Goal: Task Accomplishment & Management: Use online tool/utility

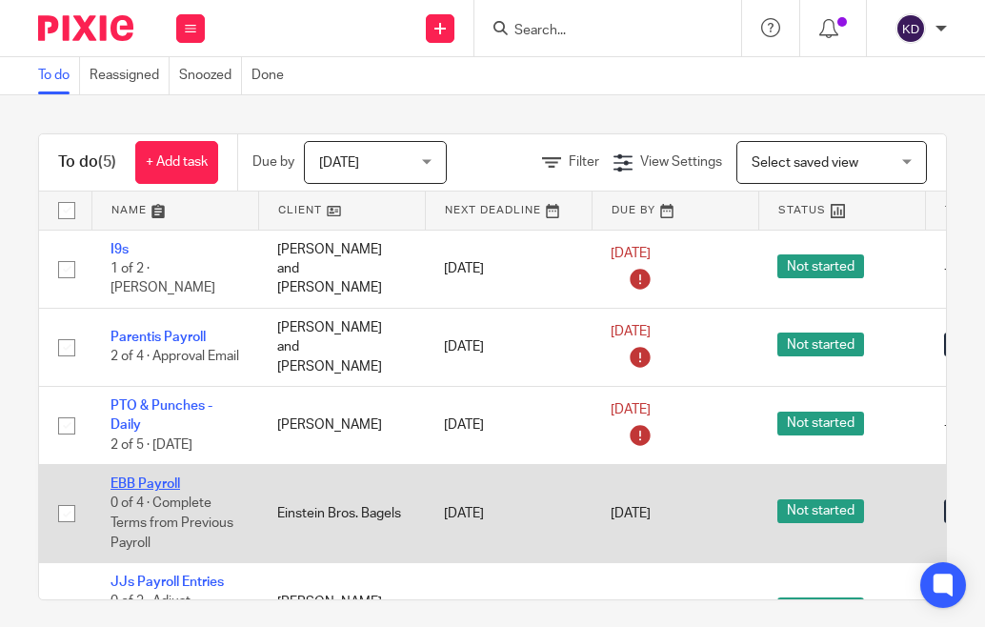
click at [136, 477] on link "EBB Payroll" at bounding box center [146, 483] width 70 height 13
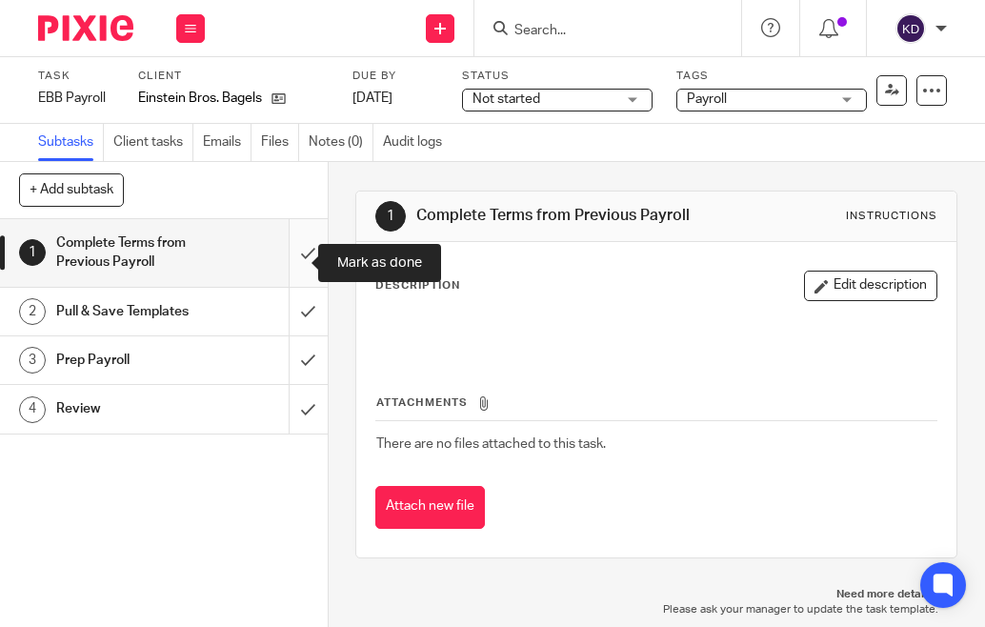
click at [286, 265] on input "submit" at bounding box center [164, 253] width 328 height 68
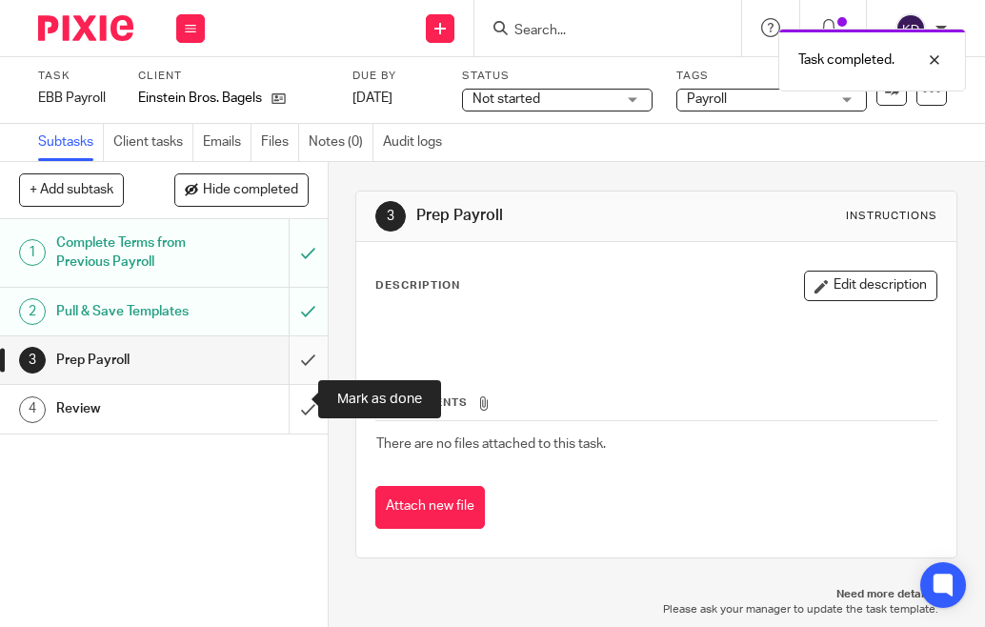
click at [291, 384] on input "submit" at bounding box center [164, 360] width 328 height 48
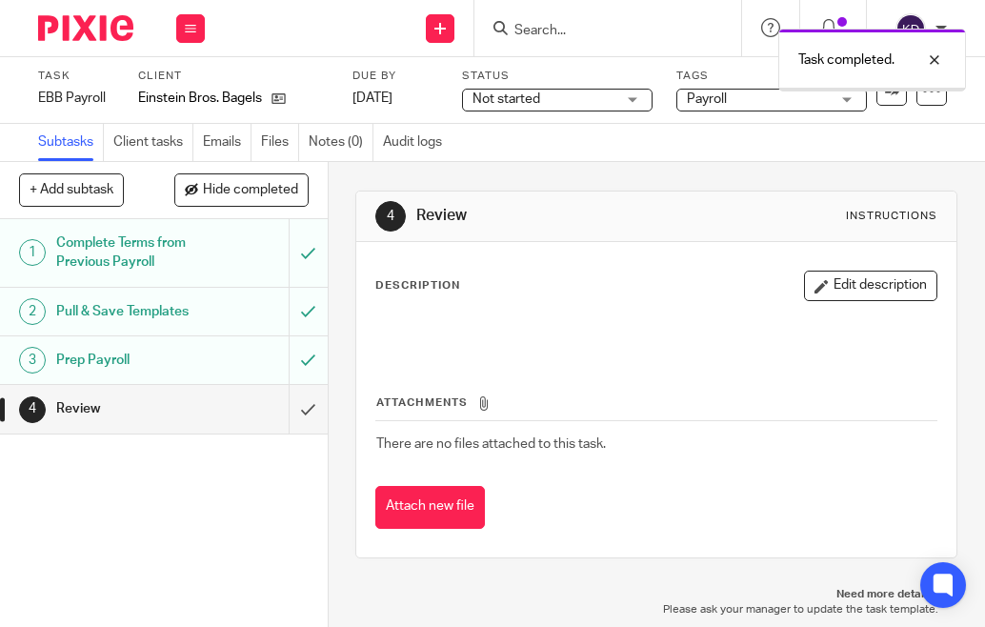
click at [99, 28] on img at bounding box center [85, 28] width 95 height 26
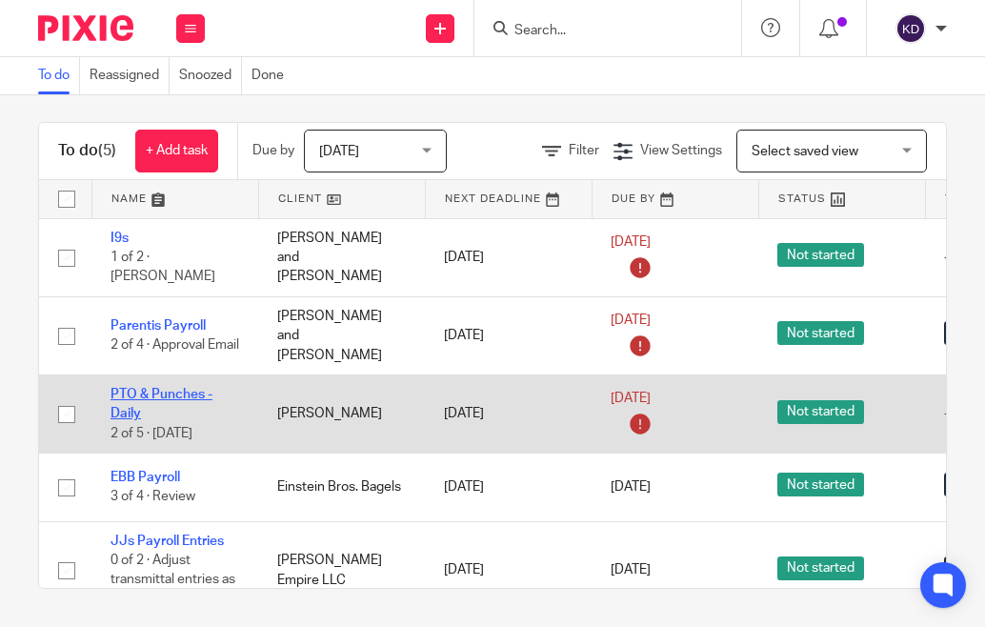
click at [158, 390] on link "PTO & Punches - Daily" at bounding box center [162, 404] width 102 height 32
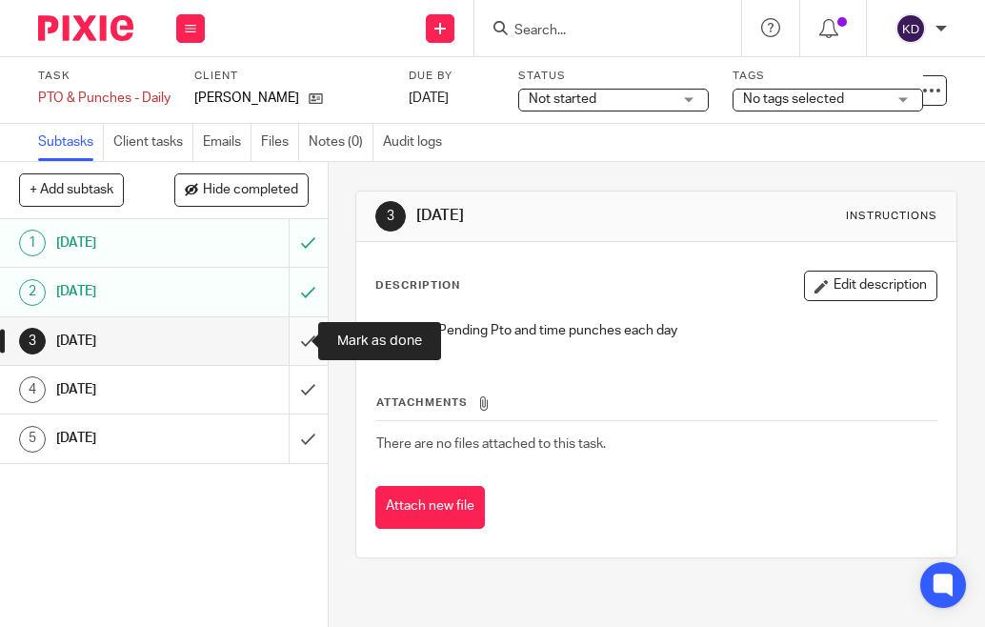
click at [285, 342] on input "submit" at bounding box center [164, 341] width 328 height 48
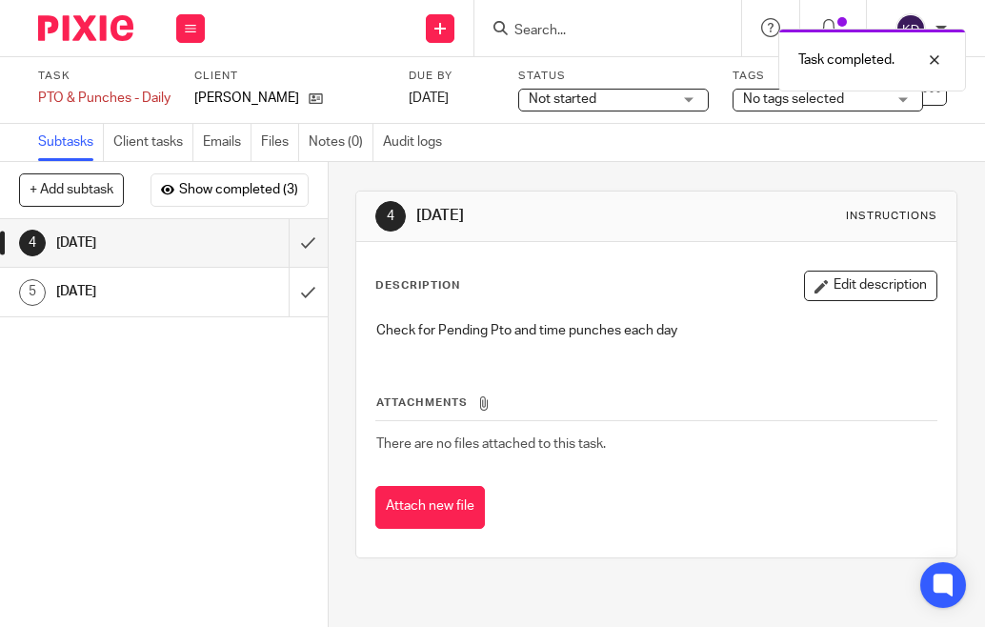
click at [47, 30] on img at bounding box center [85, 28] width 95 height 26
